Goal: Navigation & Orientation: Go to known website

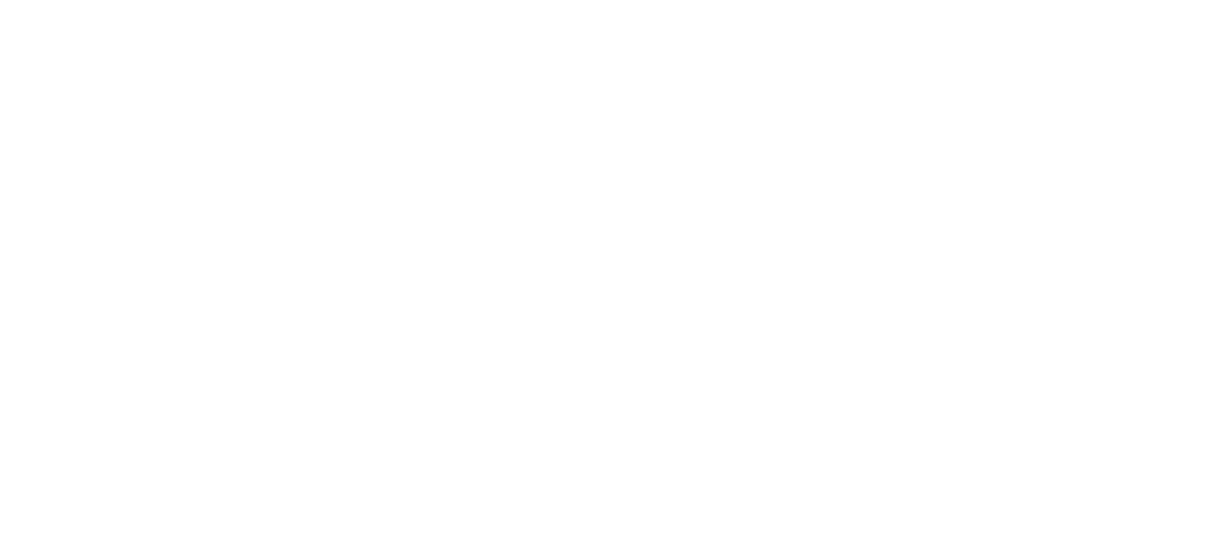
click at [1163, 8] on html at bounding box center [613, 4] width 1226 height 8
